Goal: Task Accomplishment & Management: Manage account settings

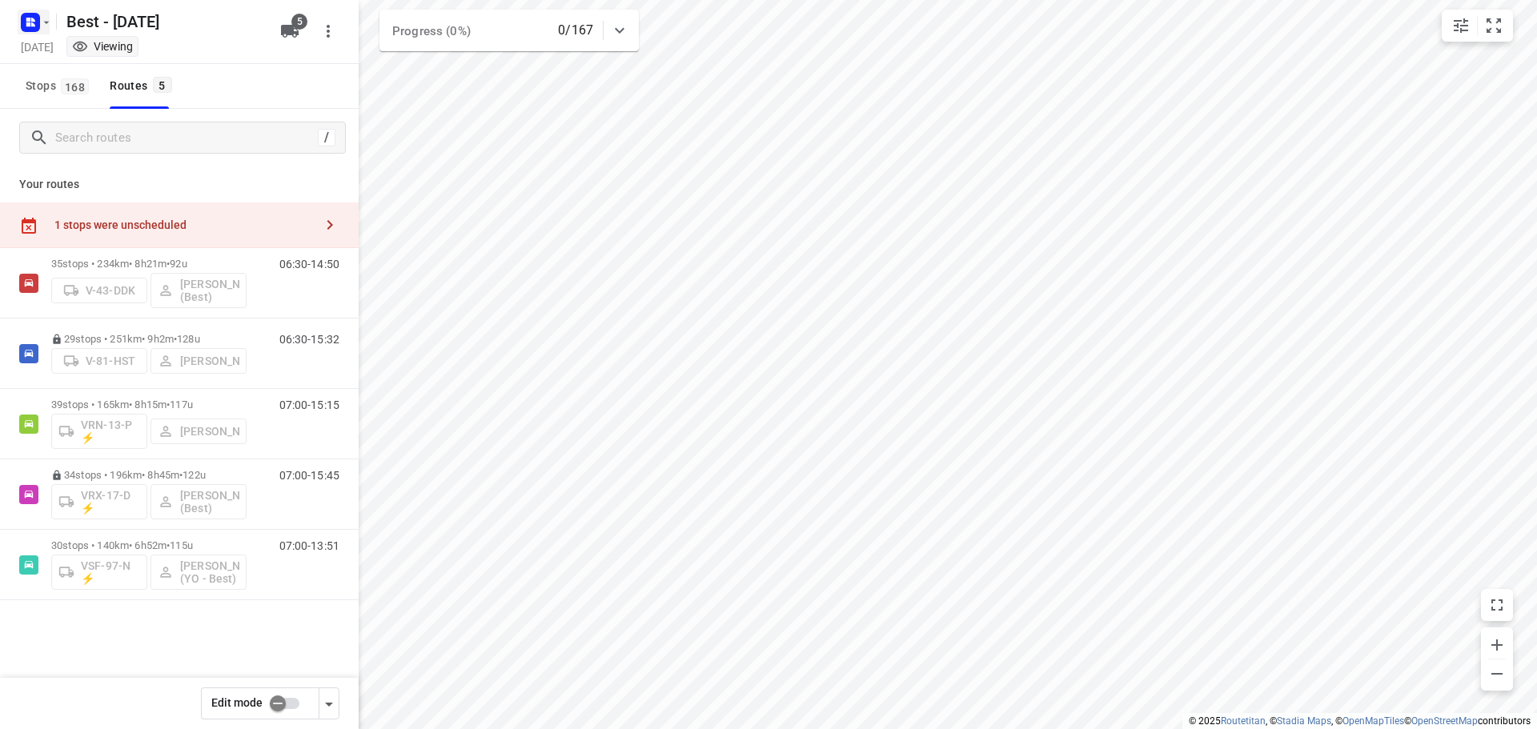
click at [38, 27] on rect "button" at bounding box center [30, 22] width 19 height 19
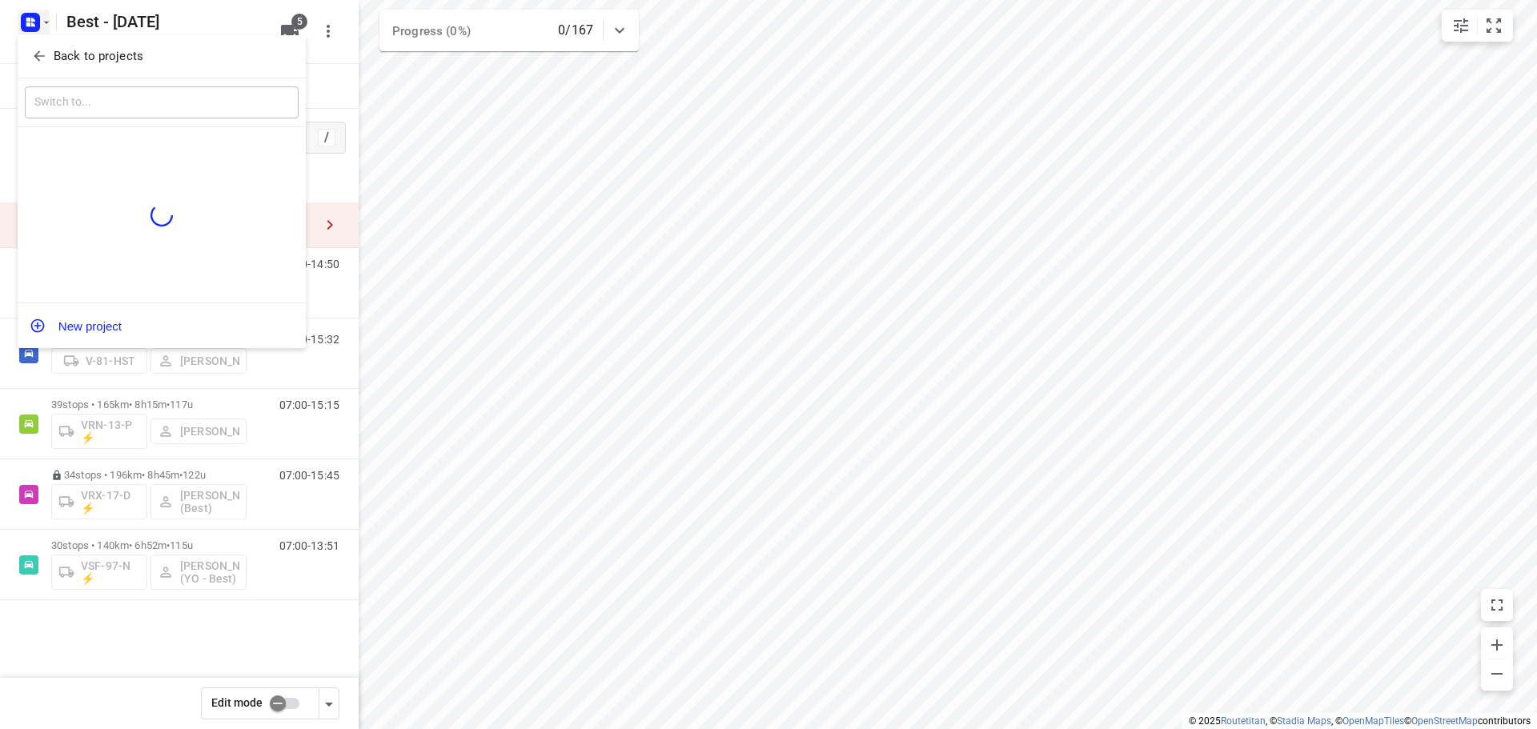
click at [51, 63] on span "Back to projects" at bounding box center [161, 56] width 261 height 18
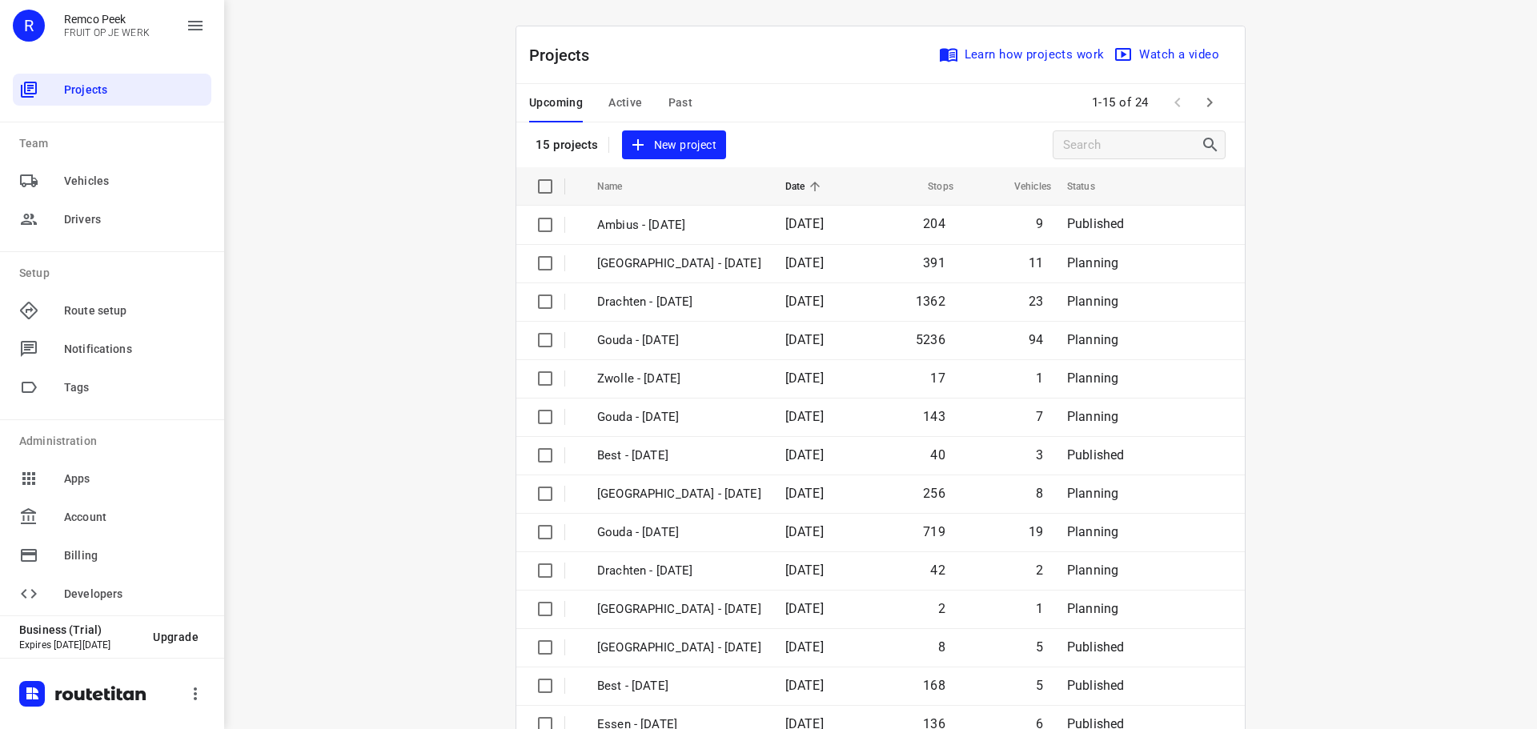
click at [615, 97] on span "Active" at bounding box center [625, 103] width 34 height 20
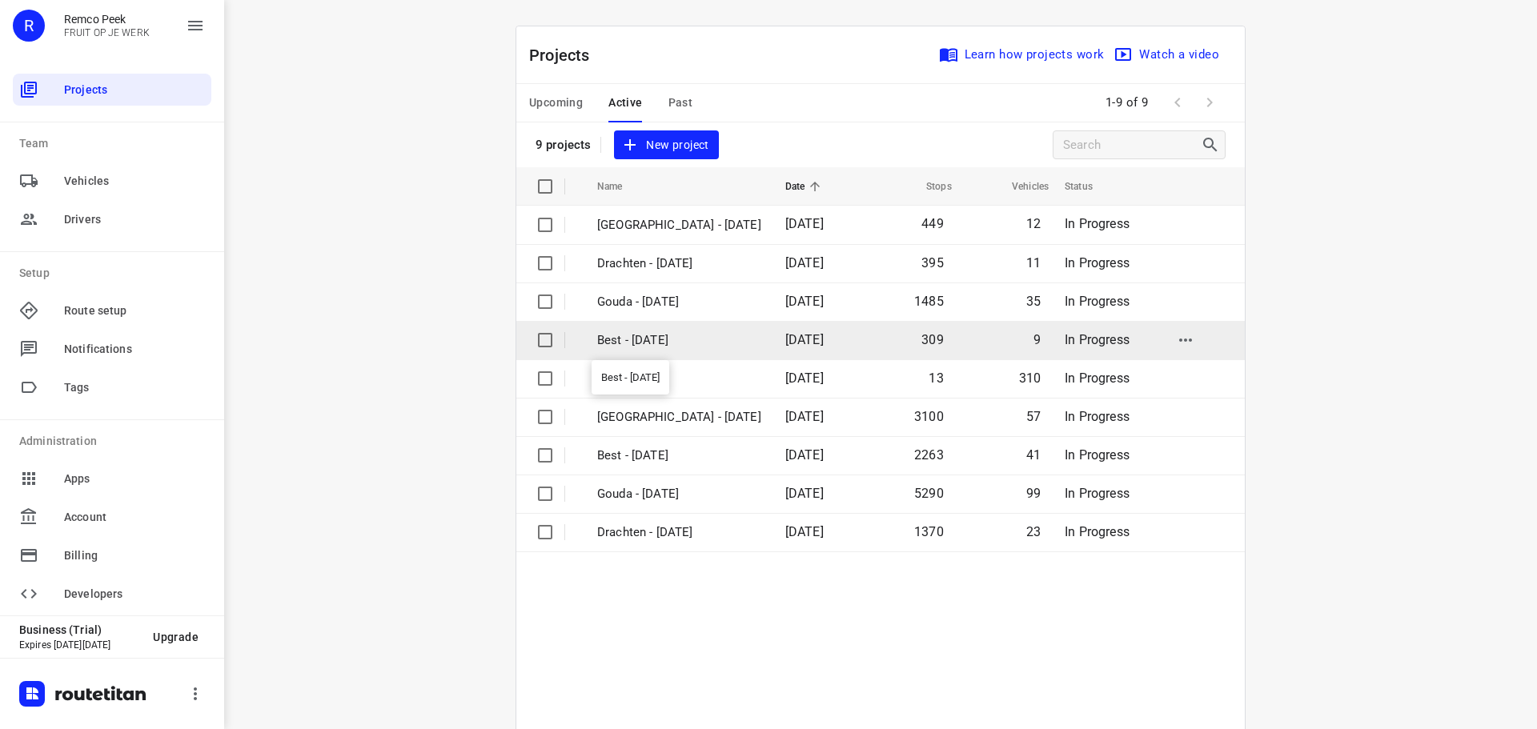
click at [669, 343] on p "Best - [DATE]" at bounding box center [679, 340] width 164 height 18
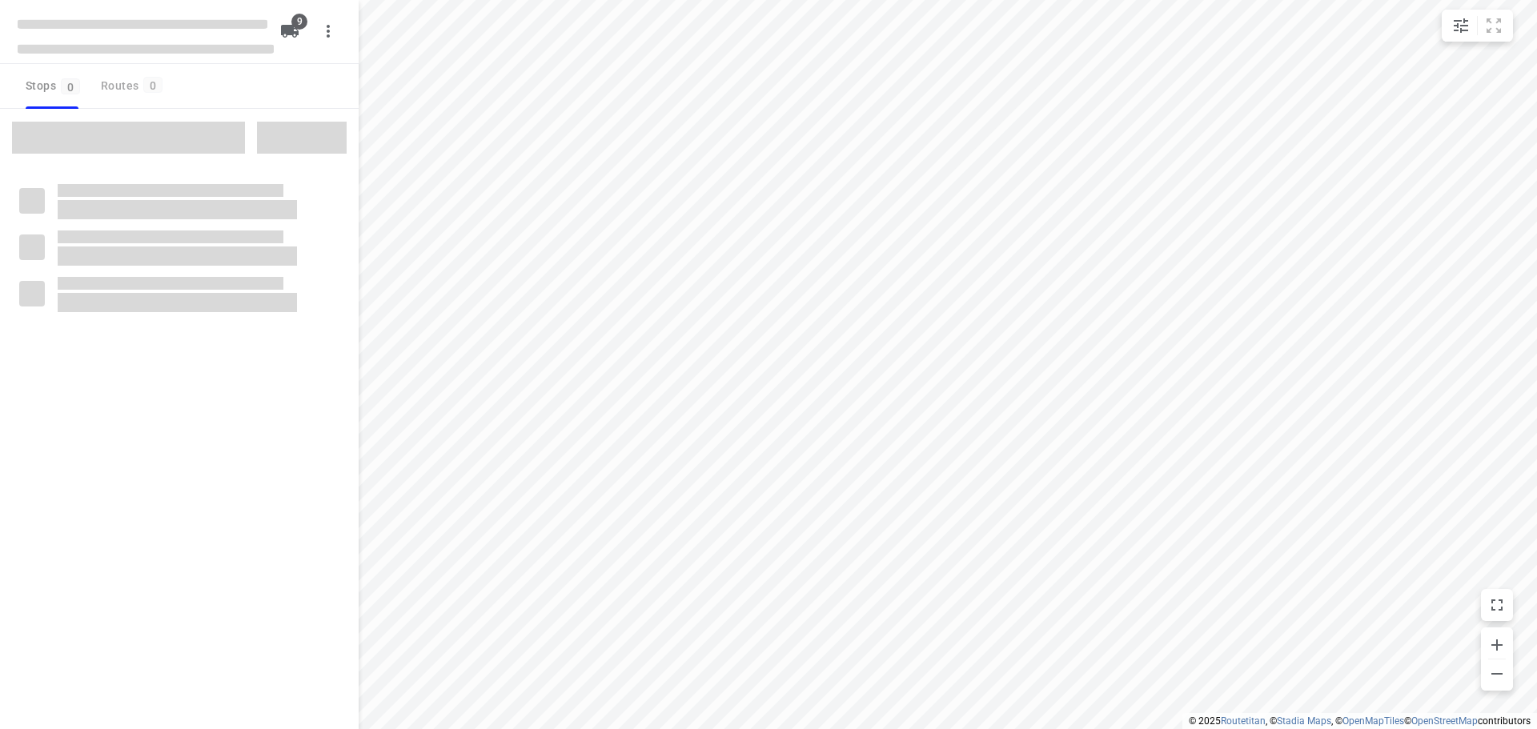
checkbox input "true"
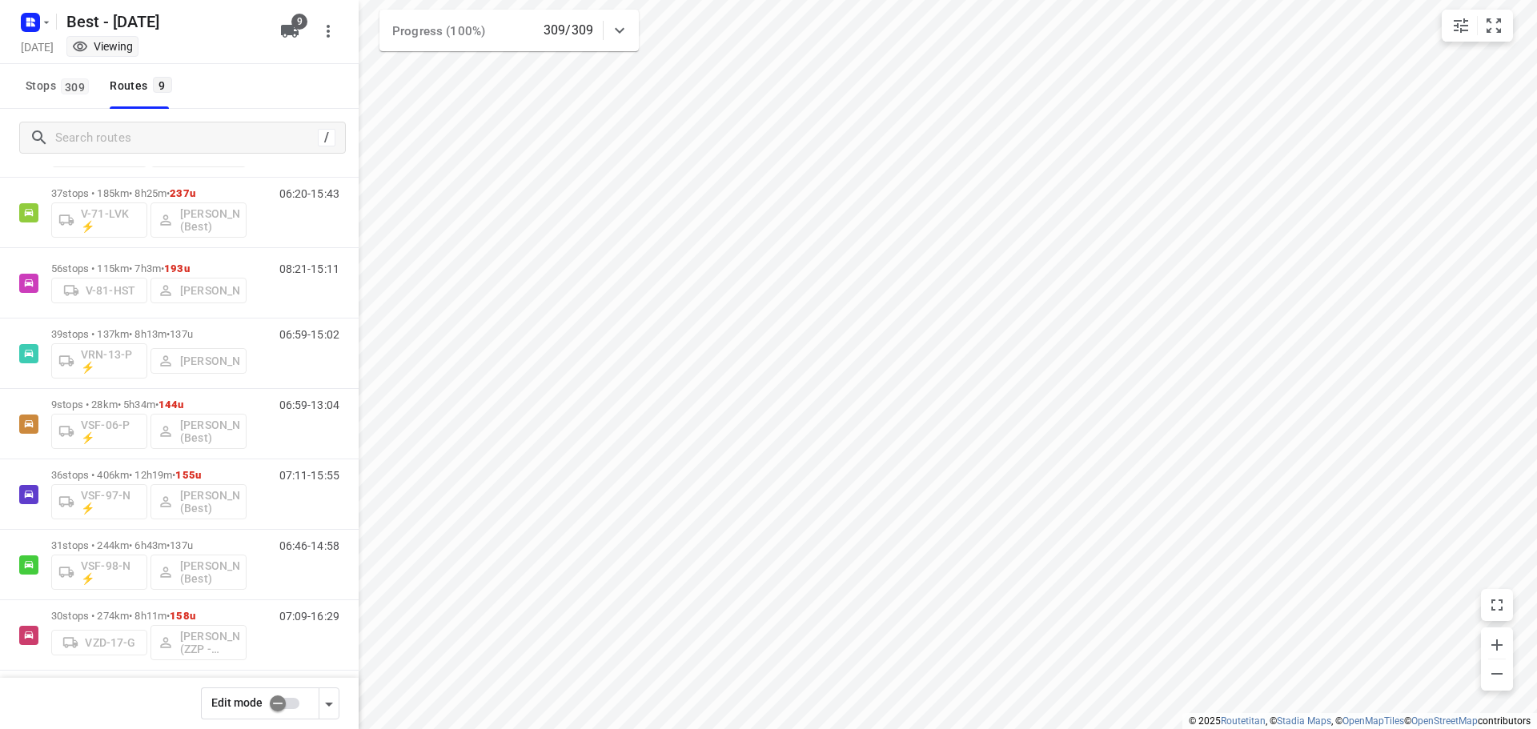
scroll to position [175, 0]
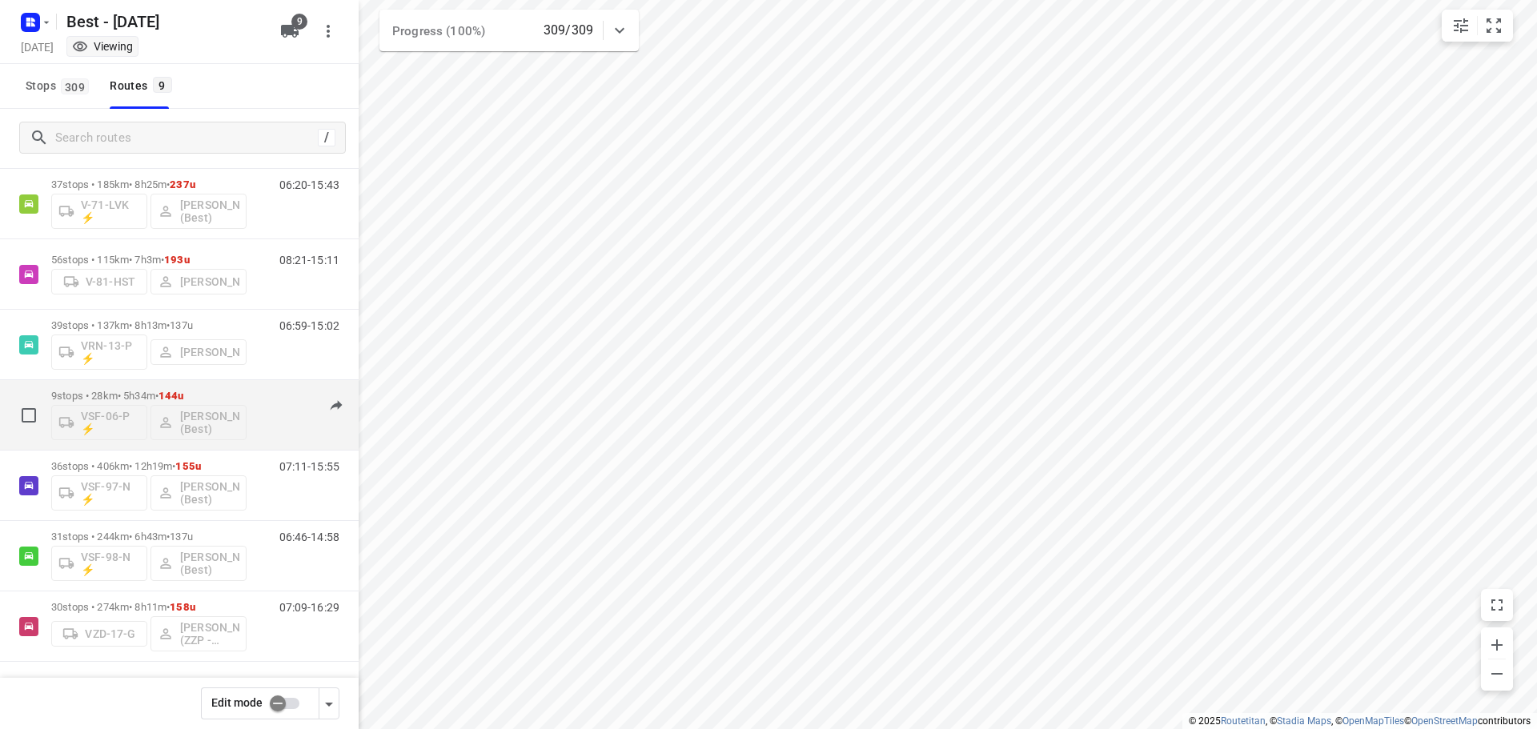
click at [231, 395] on p "9 stops • 28km • 5h34m • 144u" at bounding box center [148, 396] width 195 height 12
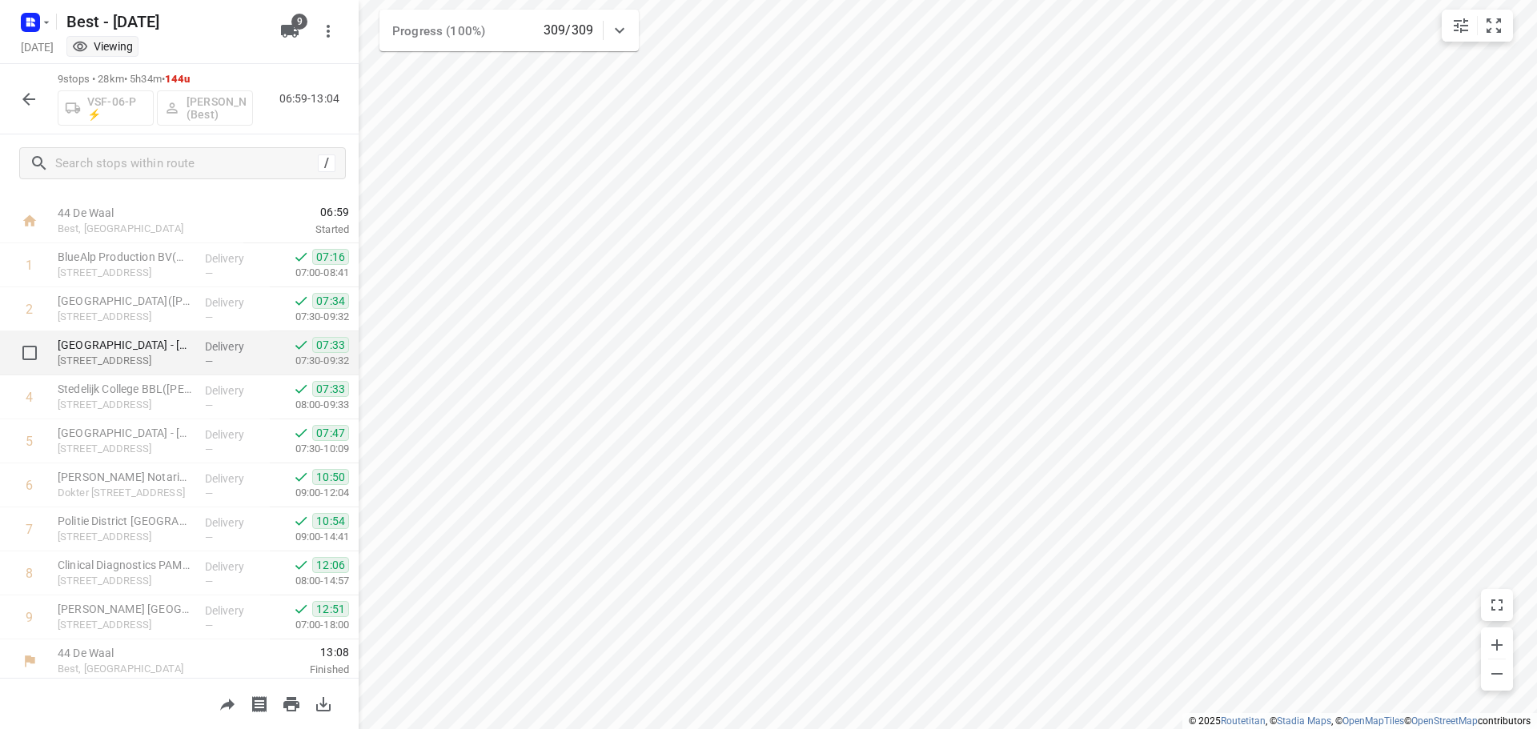
scroll to position [34, 0]
